Goal: Task Accomplishment & Management: Use online tool/utility

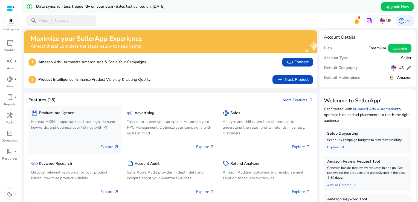
click at [49, 113] on h5 "Product Intelligence" at bounding box center [56, 113] width 35 height 5
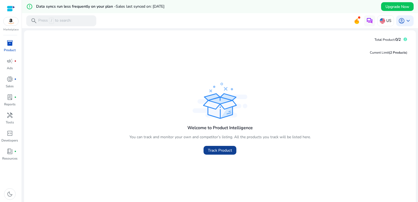
click at [232, 149] on span at bounding box center [219, 149] width 33 height 13
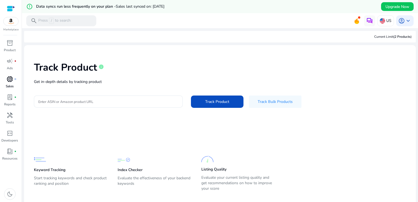
click at [10, 79] on span "donut_small" at bounding box center [10, 79] width 7 height 7
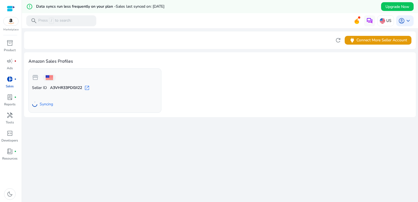
click at [85, 87] on span "open_in_new" at bounding box center [86, 87] width 5 height 5
click at [337, 41] on span "refresh" at bounding box center [337, 40] width 7 height 7
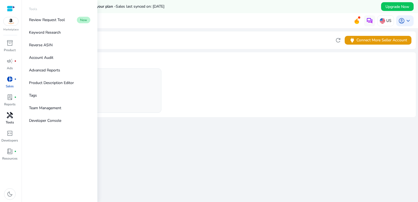
click at [11, 118] on span "handyman" at bounding box center [10, 115] width 7 height 7
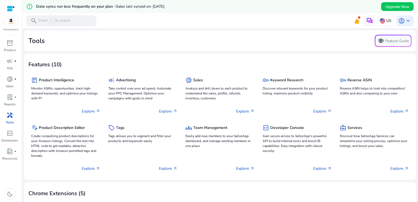
click at [31, 7] on mat-icon "error_outline" at bounding box center [29, 6] width 7 height 7
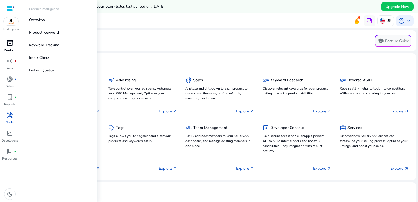
click at [6, 44] on div "inventory_2" at bounding box center [9, 43] width 15 height 9
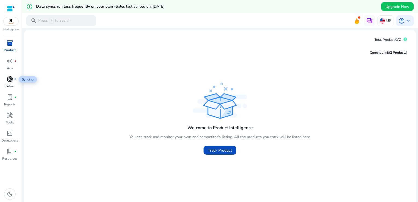
click at [11, 77] on span "donut_small" at bounding box center [10, 79] width 7 height 7
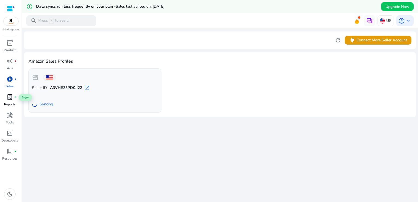
click at [11, 99] on span "lab_profile" at bounding box center [10, 97] width 7 height 7
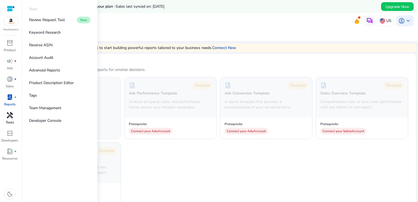
click at [8, 118] on span "handyman" at bounding box center [10, 115] width 7 height 7
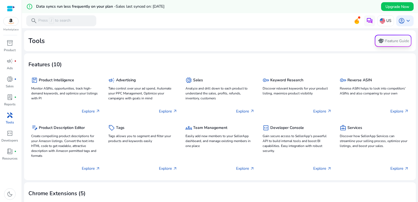
click at [403, 43] on button "school Feature Guide" at bounding box center [392, 41] width 37 height 12
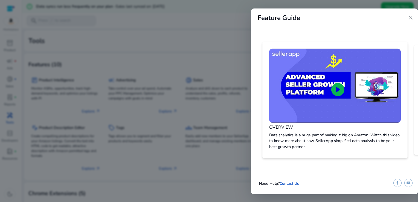
click at [341, 86] on span "play_circle" at bounding box center [338, 89] width 16 height 16
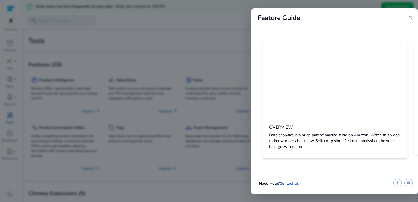
click at [136, 41] on div at bounding box center [209, 101] width 418 height 202
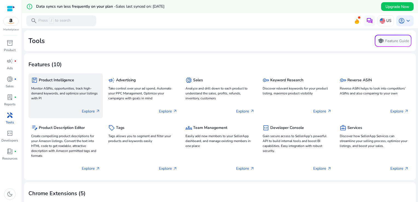
click at [47, 82] on h5 "Product Intelligence" at bounding box center [56, 80] width 35 height 5
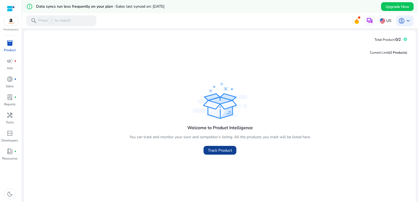
click at [224, 150] on span "Track Product" at bounding box center [220, 150] width 24 height 6
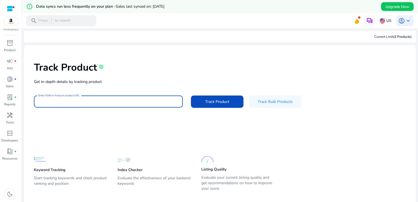
click at [132, 101] on input "Enter ASIN or Amazon product URL" at bounding box center [108, 101] width 140 height 6
type input "*********"
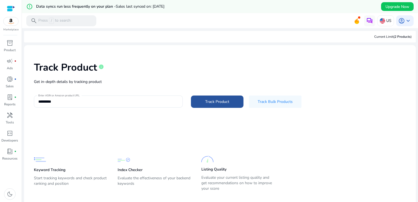
click at [232, 99] on span at bounding box center [217, 101] width 52 height 13
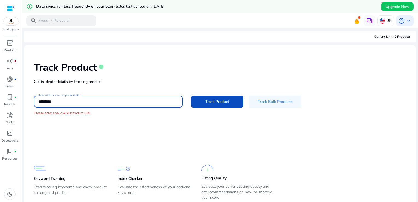
drag, startPoint x: 99, startPoint y: 102, endPoint x: -1, endPoint y: 102, distance: 100.6
click at [0, 102] on html "We recommend switching to desktop view for the best experience. Marketplace inv…" at bounding box center [209, 101] width 418 height 202
